Goal: Task Accomplishment & Management: Use online tool/utility

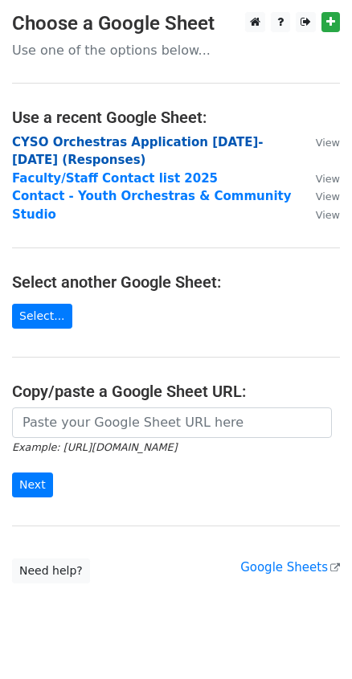
click at [133, 145] on strong "CYSO Orchestras Application 2025-2026 (Responses)" at bounding box center [137, 151] width 251 height 33
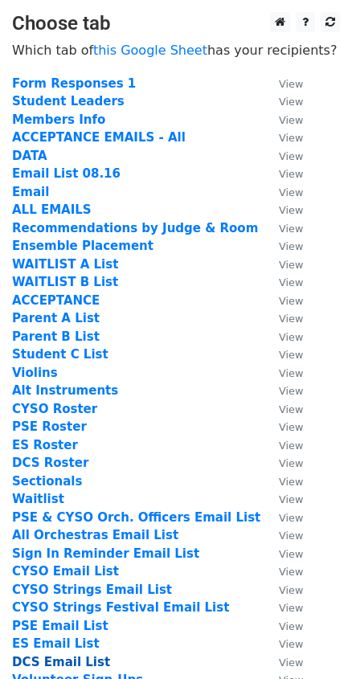
scroll to position [72, 0]
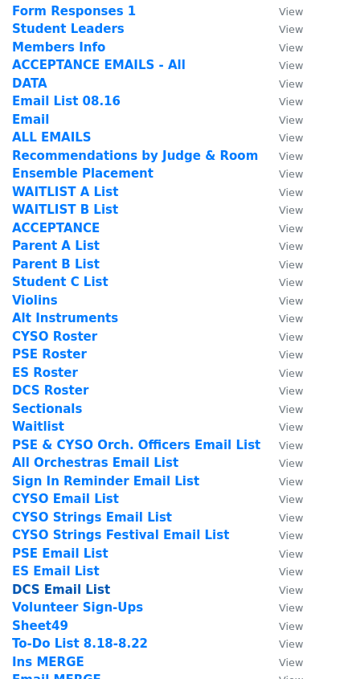
click at [58, 585] on strong "DCS Email List" at bounding box center [61, 590] width 98 height 14
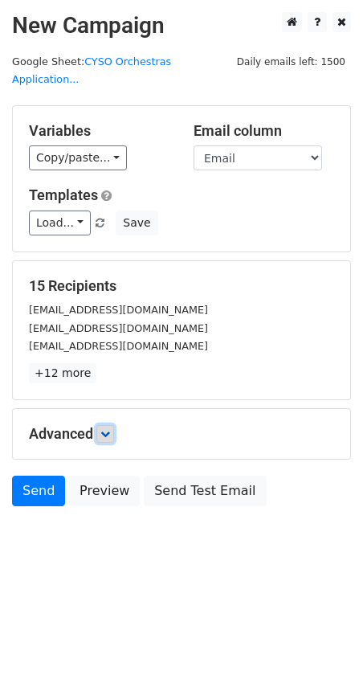
click at [106, 429] on icon at bounding box center [105, 434] width 10 height 10
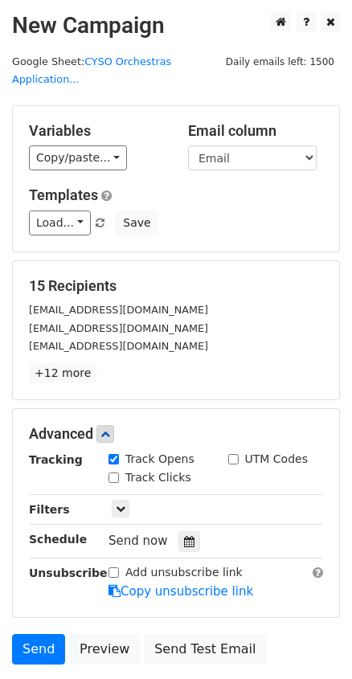
click at [144, 469] on label "Track Clicks" at bounding box center [158, 477] width 66 height 17
click at [119, 472] on input "Track Clicks" at bounding box center [113, 477] width 10 height 10
checkbox input "true"
click at [178, 531] on div at bounding box center [189, 541] width 22 height 21
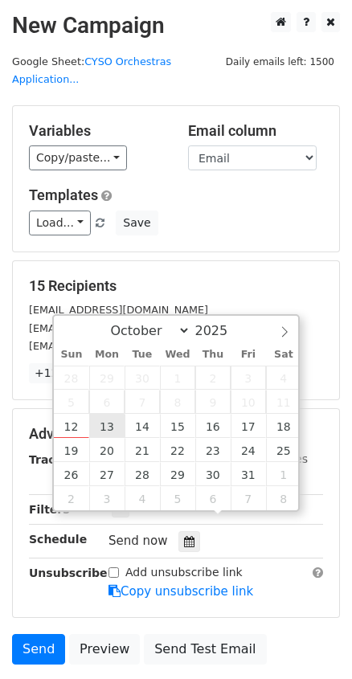
type input "2025-10-13 12:00"
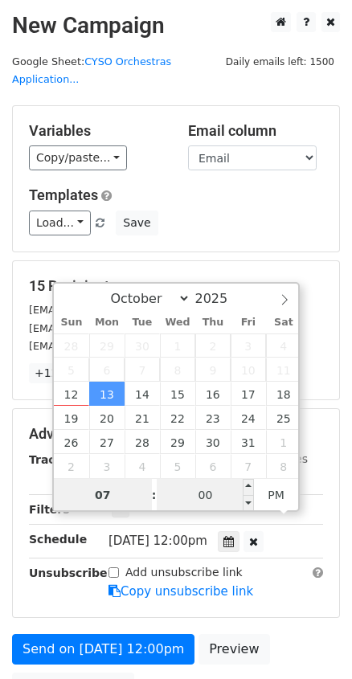
type input "07"
type input "2025-10-13 19:00"
click at [200, 489] on input "00" at bounding box center [206, 495] width 98 height 32
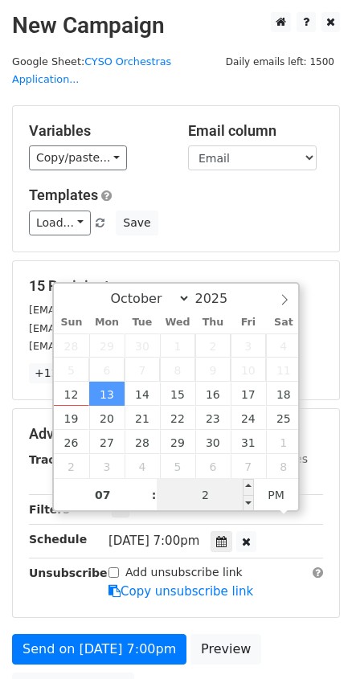
type input "23"
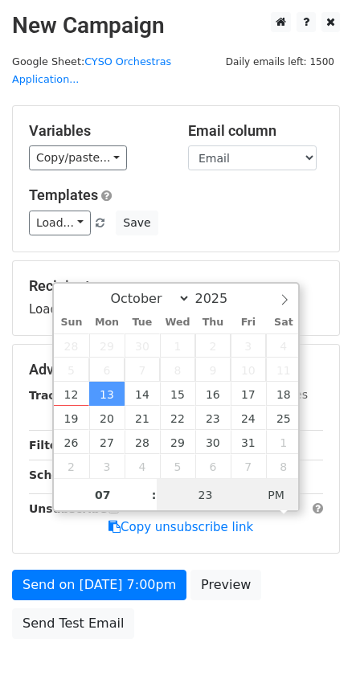
type input "2025-10-13 07:23"
click at [279, 491] on span "PM" at bounding box center [276, 495] width 44 height 32
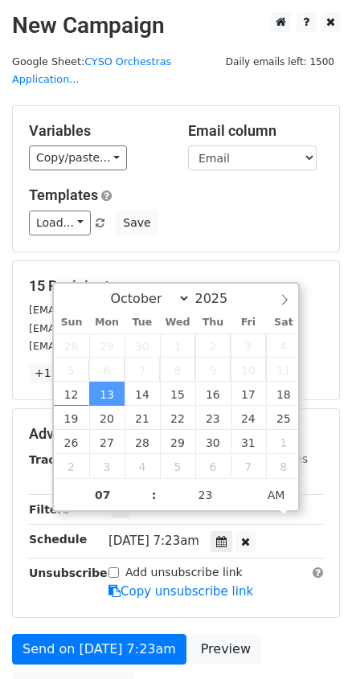
click at [299, 575] on div "Add unsubscribe link Copy unsubscribe link" at bounding box center [215, 582] width 239 height 37
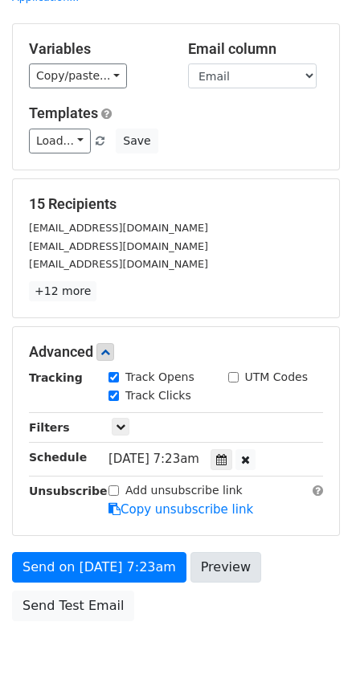
scroll to position [140, 0]
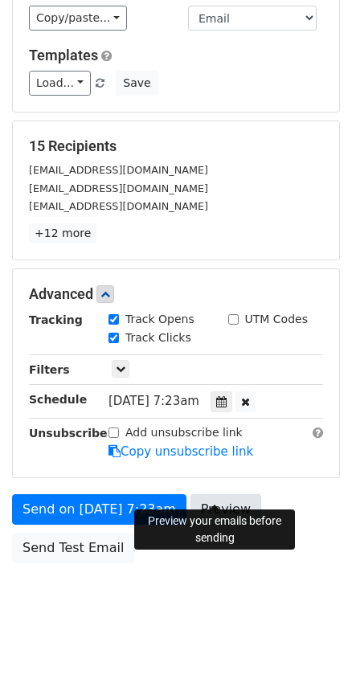
click at [238, 494] on link "Preview" at bounding box center [225, 509] width 71 height 31
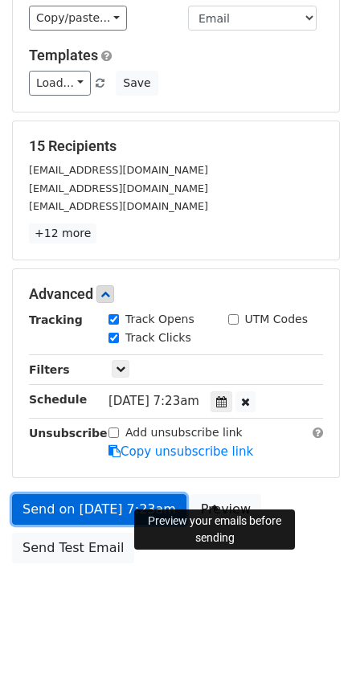
click at [153, 494] on link "Send on Oct 13 at 7:23am" at bounding box center [99, 509] width 174 height 31
